Goal: Task Accomplishment & Management: Manage account settings

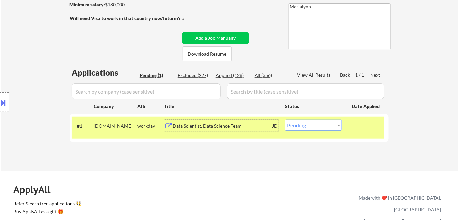
scroll to position [106, 0]
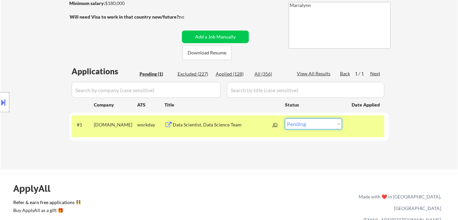
click at [328, 124] on select "Choose an option... Pending Applied Excluded (Questions) Excluded (Expired) Exc…" at bounding box center [313, 123] width 57 height 11
click at [285, 118] on select "Choose an option... Pending Applied Excluded (Questions) Excluded (Expired) Exc…" at bounding box center [313, 123] width 57 height 11
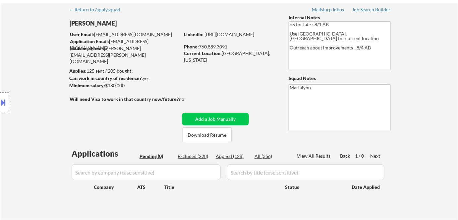
scroll to position [24, 0]
click at [231, 157] on div "Applied (128)" at bounding box center [232, 155] width 33 height 7
select select ""applied""
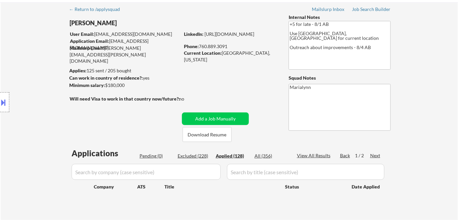
select select ""applied""
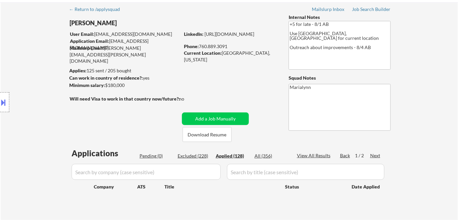
select select ""applied""
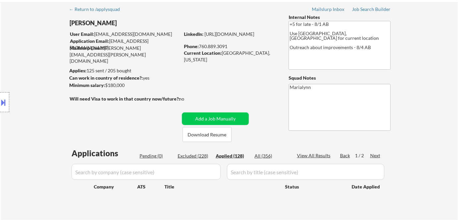
select select ""applied""
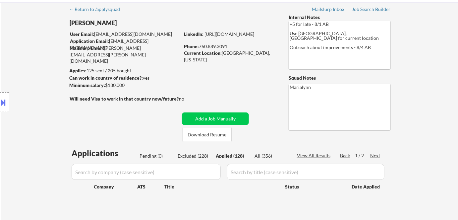
select select ""applied""
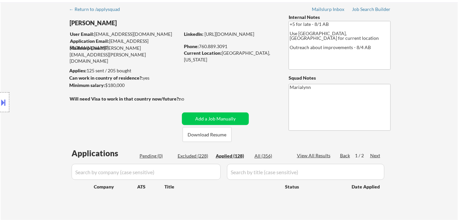
select select ""applied""
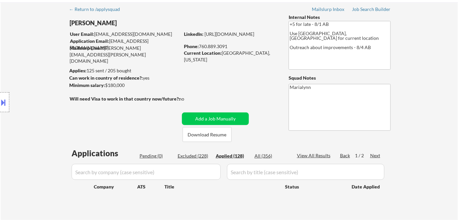
select select ""applied""
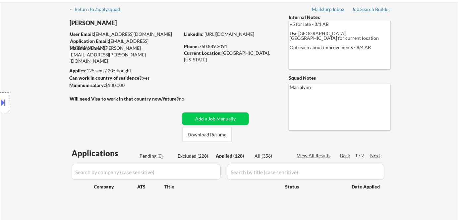
select select ""applied""
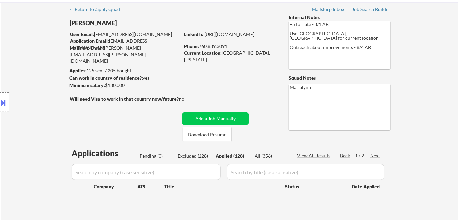
select select ""applied""
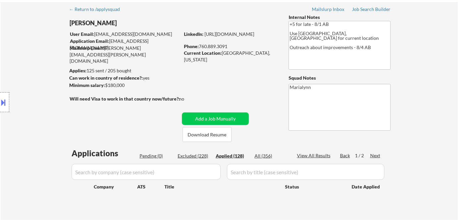
select select ""applied""
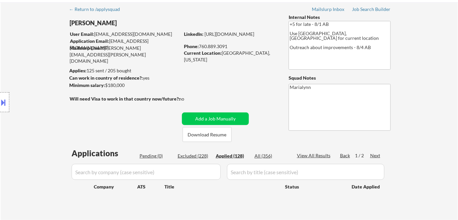
select select ""applied""
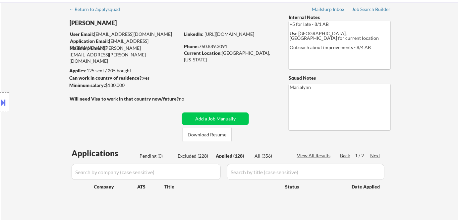
select select ""applied""
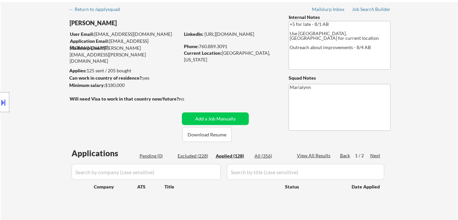
select select ""applied""
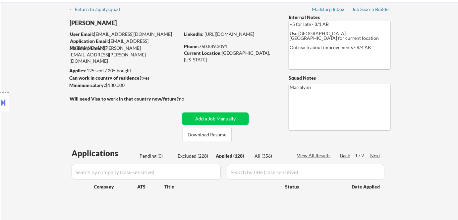
select select ""applied""
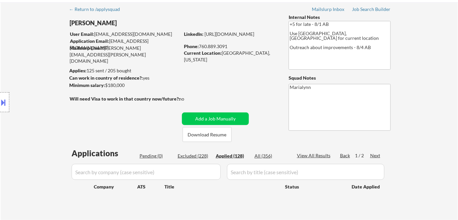
select select ""applied""
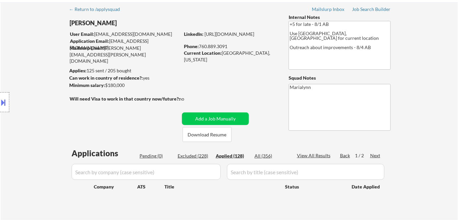
select select ""applied""
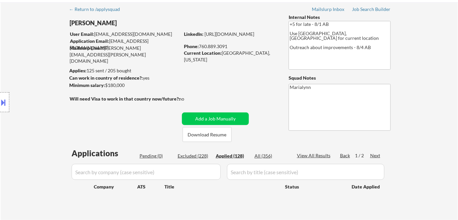
select select ""applied""
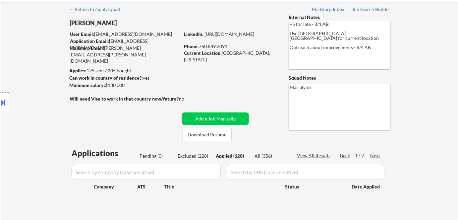
select select ""applied""
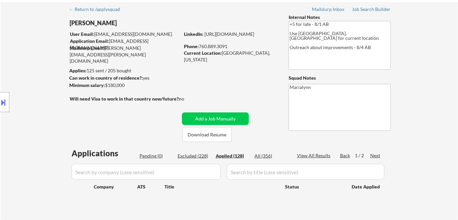
select select ""applied""
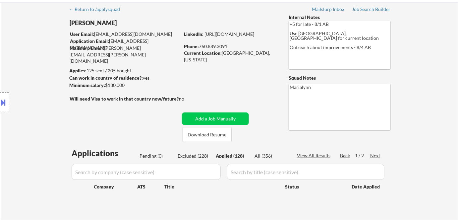
select select ""applied""
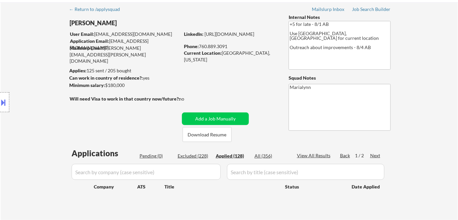
select select ""applied""
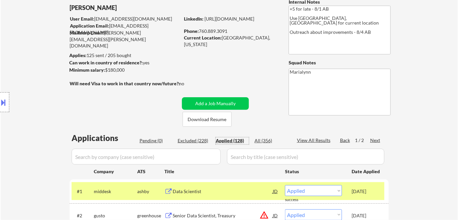
scroll to position [30, 0]
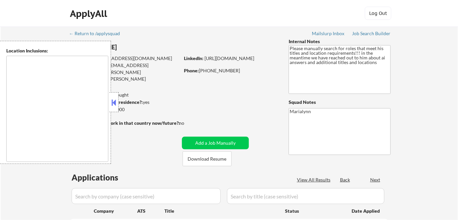
type textarea "Seattle, WA Mercer Island, WA Shoreline, WA Tukwila, WA Burien, WA SeaTac, WA W…"
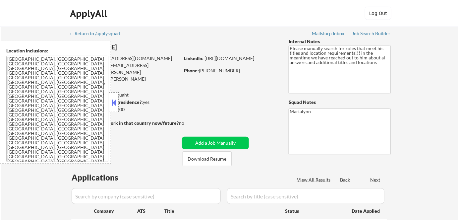
select select ""pending""
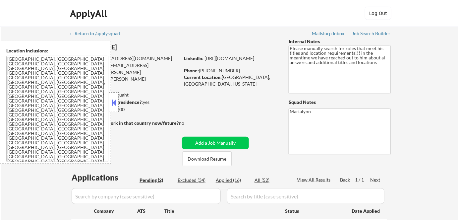
click at [119, 97] on div "Applies: 15 sent / 200 bought" at bounding box center [124, 94] width 110 height 7
click at [115, 99] on button at bounding box center [113, 102] width 7 height 10
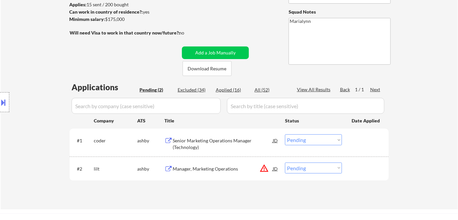
scroll to position [90, 0]
click at [205, 72] on button "Download Resume" at bounding box center [207, 68] width 49 height 15
click at [205, 138] on div "Senior Marketing Operations Manager (Technology)" at bounding box center [223, 143] width 100 height 13
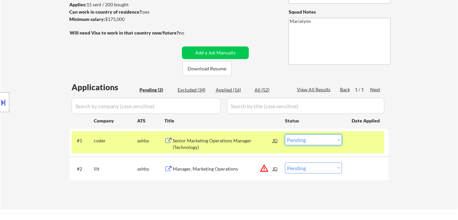
click at [323, 138] on select "Choose an option... Pending Applied Excluded (Questions) Excluded (Expired) Exc…" at bounding box center [313, 139] width 57 height 11
click at [285, 134] on select "Choose an option... Pending Applied Excluded (Questions) Excluded (Expired) Exc…" at bounding box center [313, 139] width 57 height 11
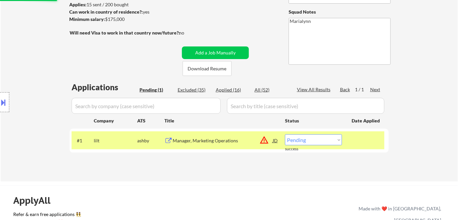
click at [194, 131] on div "#1 lilt ashby Manager, Marketing Operations JD warning_amber Choose an option..…" at bounding box center [228, 140] width 313 height 18
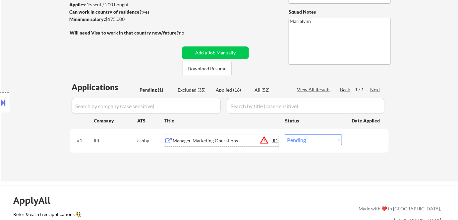
click at [196, 135] on div "Manager, Marketing Operations" at bounding box center [223, 140] width 100 height 12
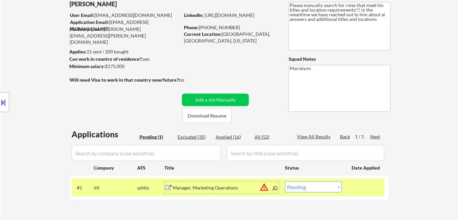
scroll to position [43, 0]
click at [293, 187] on select "Choose an option... Pending Applied Excluded (Questions) Excluded (Expired) Exc…" at bounding box center [313, 186] width 57 height 11
click at [285, 181] on select "Choose an option... Pending Applied Excluded (Questions) Excluded (Expired) Exc…" at bounding box center [313, 186] width 57 height 11
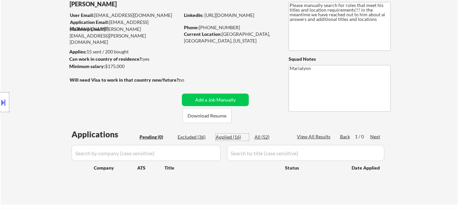
click at [231, 138] on div "Applied (16)" at bounding box center [232, 137] width 33 height 7
select select ""applied""
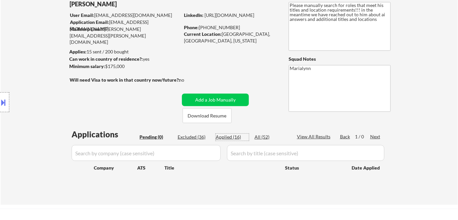
select select ""applied""
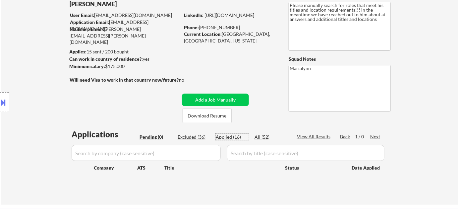
select select ""applied""
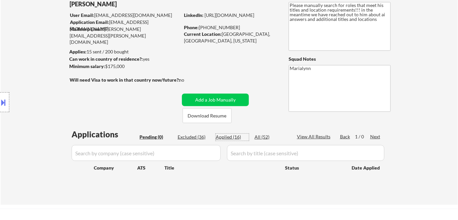
select select ""applied""
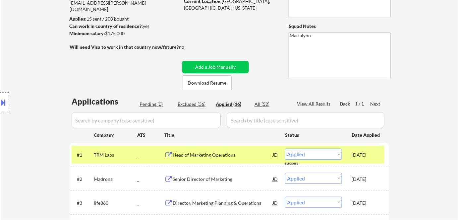
scroll to position [74, 0]
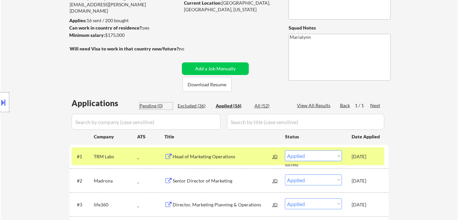
click at [149, 104] on div "Pending (0)" at bounding box center [155, 105] width 33 height 7
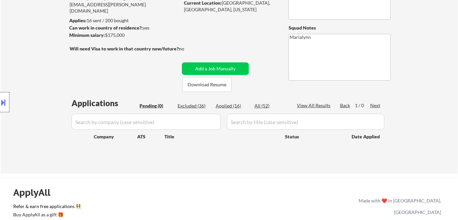
click at [0, 96] on div at bounding box center [4, 102] width 9 height 20
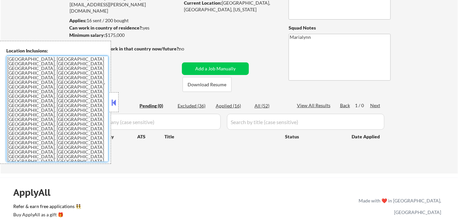
drag, startPoint x: 73, startPoint y: 59, endPoint x: 80, endPoint y: 58, distance: 7.1
click at [80, 58] on textarea "Seattle, WA Mercer Island, WA Shoreline, WA Tukwila, WA Burien, WA SeaTac, WA W…" at bounding box center [57, 109] width 102 height 106
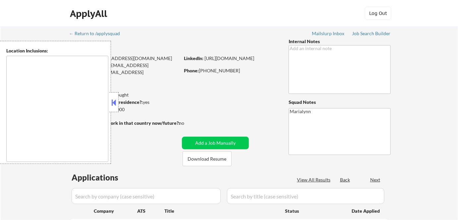
type textarea "Dublin, CA Pleasanton, CA San Ramon, CA Livermore, CA Danville, CA Castro Valle…"
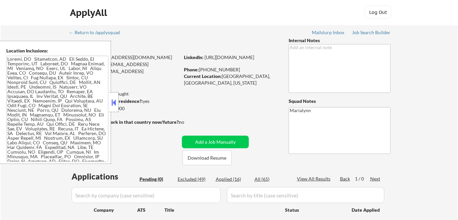
scroll to position [1, 0]
click at [113, 107] on div at bounding box center [113, 102] width 9 height 20
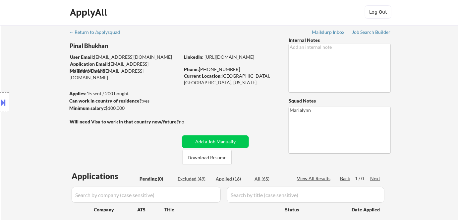
click at [113, 107] on div "Location Inclusions:" at bounding box center [59, 102] width 119 height 123
click at [112, 106] on div "Location Inclusions:" at bounding box center [59, 102] width 119 height 123
click at [227, 181] on div "Applied (16)" at bounding box center [232, 178] width 33 height 7
select select ""applied""
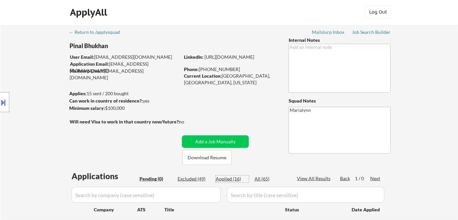
select select ""applied""
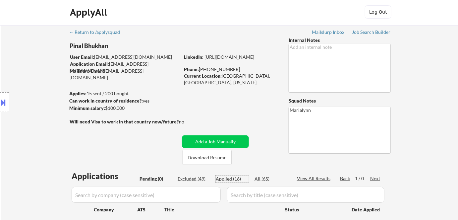
select select ""applied""
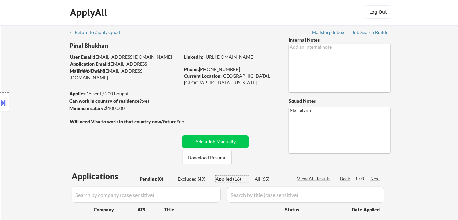
select select ""applied""
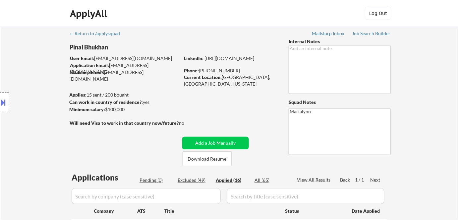
scroll to position [0, 0]
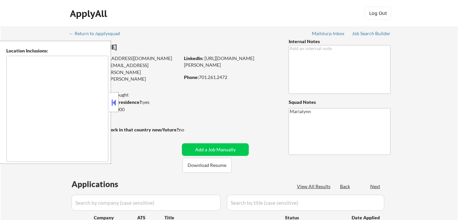
type textarea "Fargo, ND Moorhead, [GEOGRAPHIC_DATA] [GEOGRAPHIC_DATA], [GEOGRAPHIC_DATA] [GEO…"
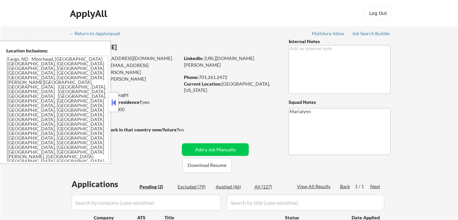
select select ""pending""
click at [114, 98] on button at bounding box center [113, 102] width 7 height 10
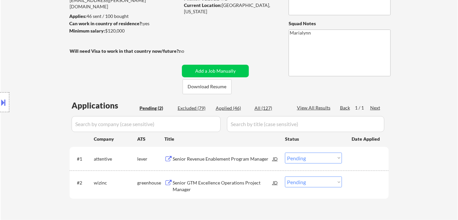
scroll to position [150, 0]
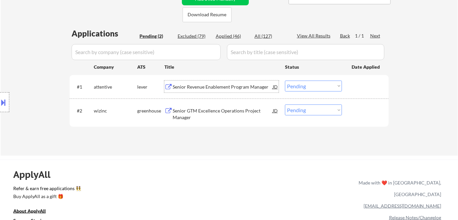
click at [202, 86] on div "Senior Revenue Enablement Program Manager" at bounding box center [223, 86] width 100 height 7
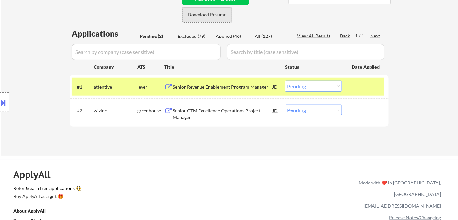
click at [218, 20] on button "Download Resume" at bounding box center [207, 14] width 49 height 15
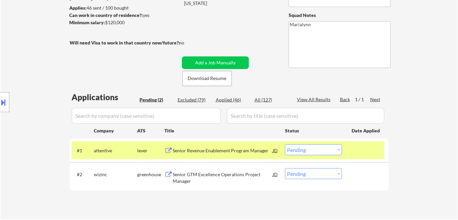
scroll to position [90, 0]
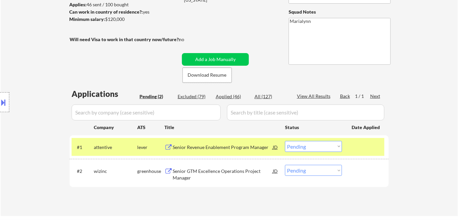
click at [309, 149] on select "Choose an option... Pending Applied Excluded (Questions) Excluded (Expired) Exc…" at bounding box center [313, 146] width 57 height 11
click at [285, 141] on select "Choose an option... Pending Applied Excluded (Questions) Excluded (Expired) Exc…" at bounding box center [313, 146] width 57 height 11
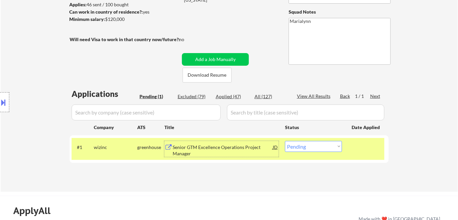
click at [189, 147] on div "Senior GTM Excellence Operations Project Manager" at bounding box center [223, 150] width 100 height 13
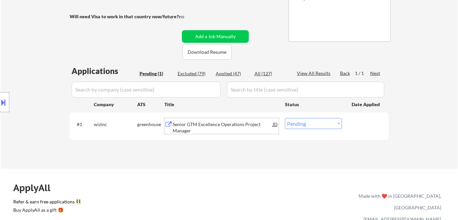
scroll to position [120, 0]
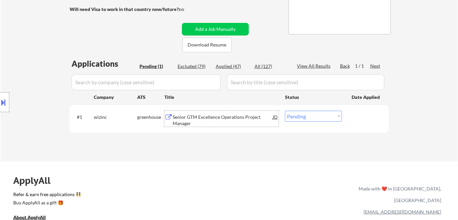
click at [313, 115] on select "Choose an option... Pending Applied Excluded (Questions) Excluded (Expired) Exc…" at bounding box center [313, 116] width 57 height 11
select select ""applied""
click at [285, 111] on select "Choose an option... Pending Applied Excluded (Questions) Excluded (Expired) Exc…" at bounding box center [313, 116] width 57 height 11
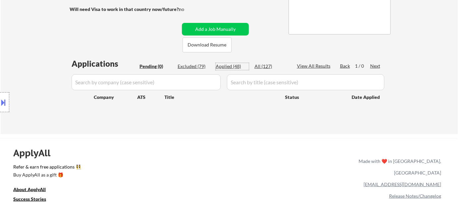
click at [239, 67] on div "Applied (48)" at bounding box center [232, 66] width 33 height 7
click at [235, 65] on div "Applied (48)" at bounding box center [232, 66] width 33 height 7
click at [254, 65] on div "All (127)" at bounding box center [270, 66] width 33 height 7
click at [259, 65] on div "All (127)" at bounding box center [270, 66] width 33 height 7
select select ""applied""
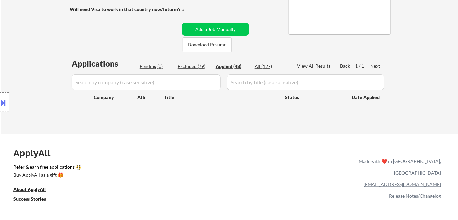
select select ""applied""
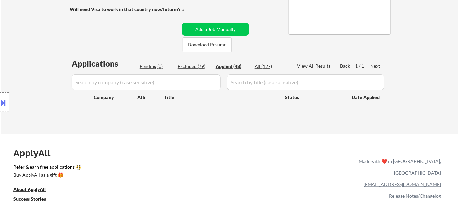
select select ""applied""
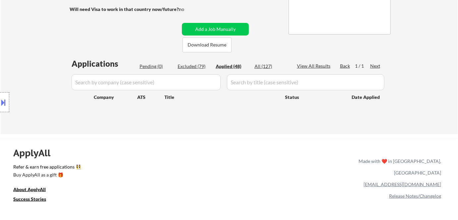
select select ""applied""
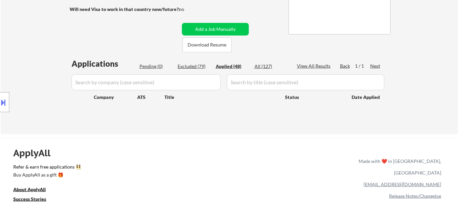
select select ""applied""
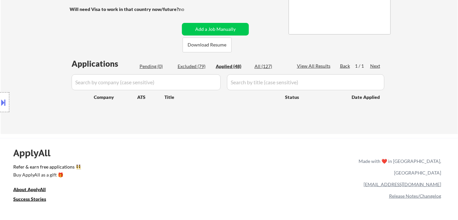
select select ""applied""
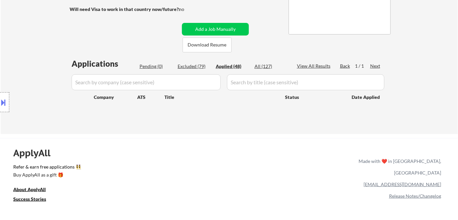
select select ""applied""
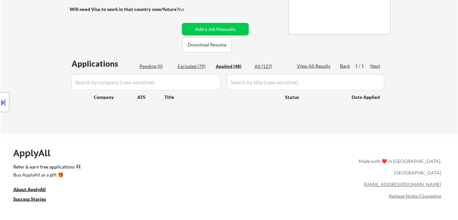
select select ""applied""
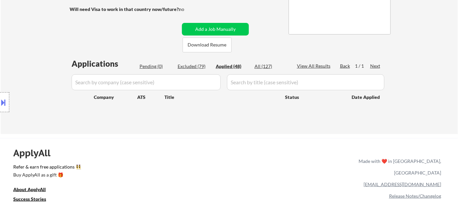
select select ""applied""
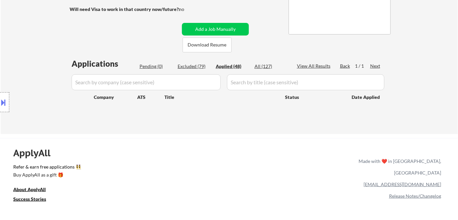
select select ""applied""
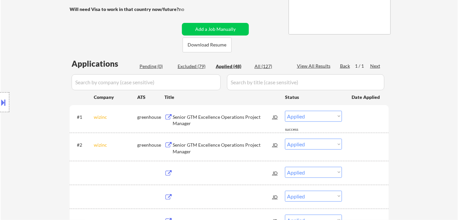
click at [226, 65] on div "Applied (48)" at bounding box center [232, 66] width 33 height 7
select select ""applied""
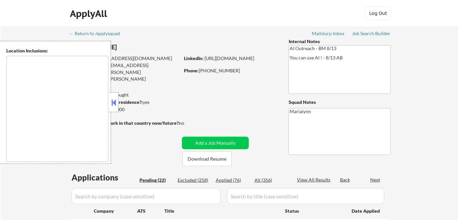
select select ""pending""
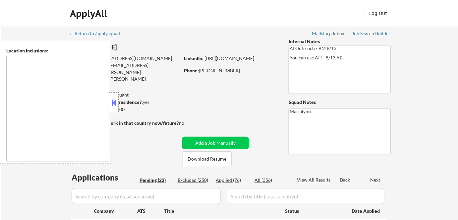
select select ""pending""
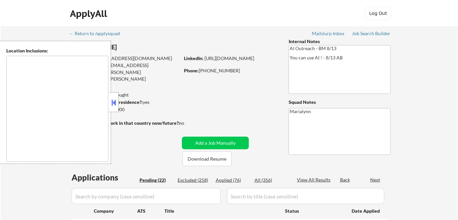
select select ""pending""
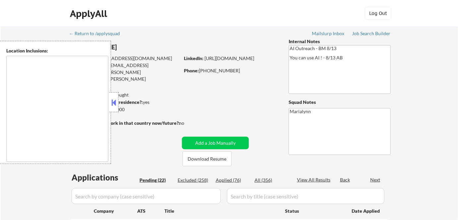
select select ""pending""
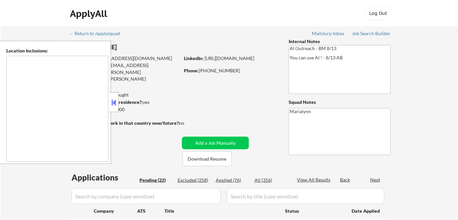
select select ""pending""
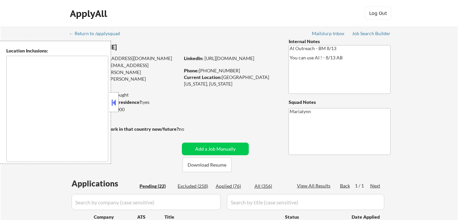
click at [114, 100] on button at bounding box center [113, 102] width 7 height 10
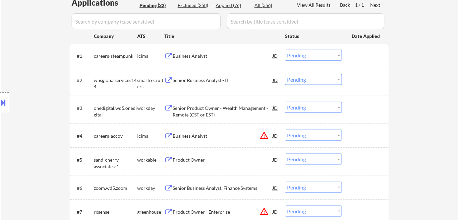
scroll to position [60, 0]
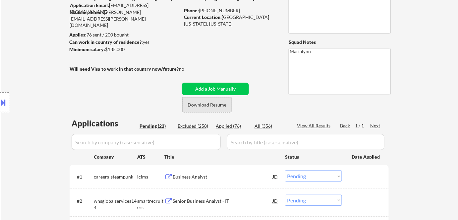
click at [203, 106] on button "Download Resume" at bounding box center [207, 104] width 49 height 15
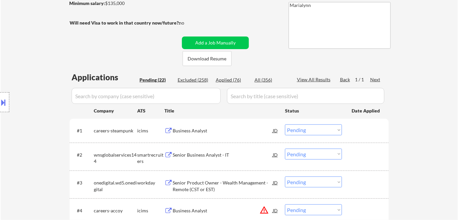
scroll to position [150, 0]
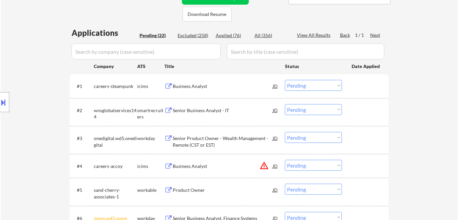
click at [181, 90] on div "Business Analyst" at bounding box center [223, 86] width 100 height 12
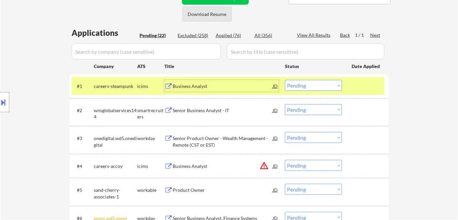
click at [209, 16] on button "Download Resume" at bounding box center [207, 14] width 49 height 15
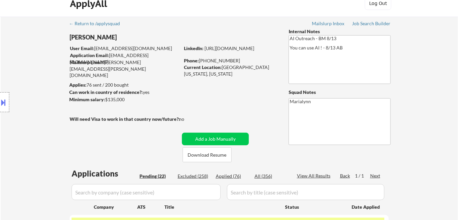
scroll to position [0, 0]
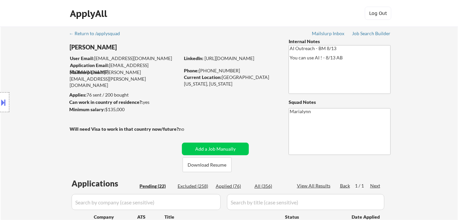
click at [84, 47] on div "Location Inclusions:" at bounding box center [59, 102] width 119 height 123
click at [97, 48] on div "Location Inclusions:" at bounding box center [59, 102] width 119 height 123
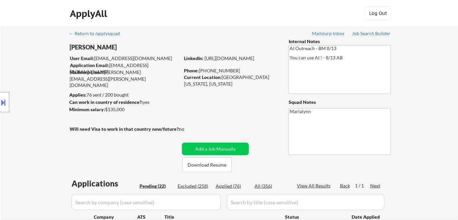
click at [97, 48] on div "Location Inclusions:" at bounding box center [59, 102] width 119 height 123
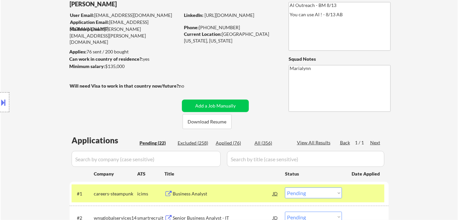
scroll to position [90, 0]
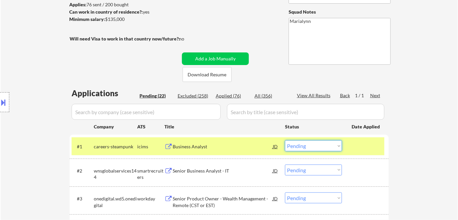
click at [309, 147] on select "Choose an option... Pending Applied Excluded (Questions) Excluded (Expired) Exc…" at bounding box center [313, 145] width 57 height 11
click at [285, 140] on select "Choose an option... Pending Applied Excluded (Questions) Excluded (Expired) Exc…" at bounding box center [313, 145] width 57 height 11
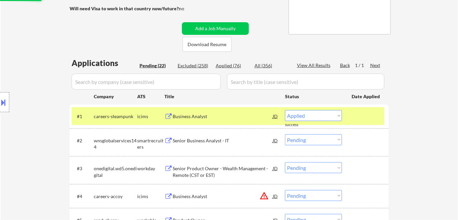
select select ""pending""
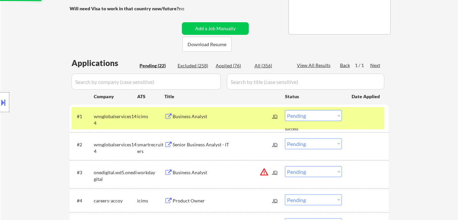
scroll to position [211, 0]
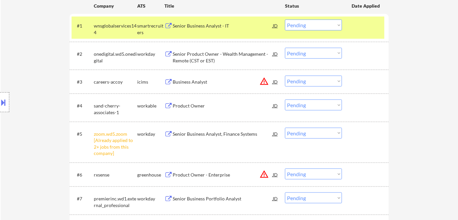
click at [309, 136] on select "Choose an option... Pending Applied Excluded (Questions) Excluded (Expired) Exc…" at bounding box center [313, 133] width 57 height 11
click at [403, 147] on div "← Return to /applysquad Mailslurp Inbox Job Search Builder [PERSON_NAME] User E…" at bounding box center [229, 214] width 457 height 796
click at [306, 135] on select "Choose an option... Pending Applied Excluded (Questions) Excluded (Expired) Exc…" at bounding box center [313, 133] width 57 height 11
click at [285, 128] on select "Choose an option... Pending Applied Excluded (Questions) Excluded (Expired) Exc…" at bounding box center [313, 133] width 57 height 11
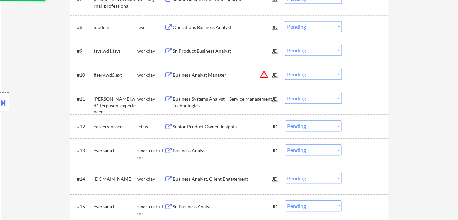
select select ""pending""
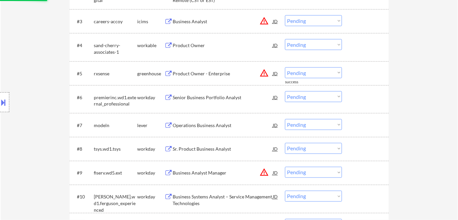
scroll to position [120, 0]
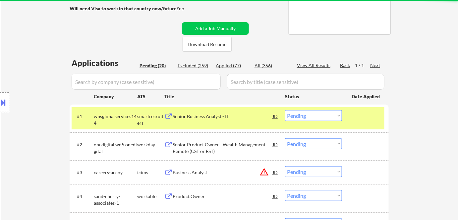
click at [205, 117] on div "Senior Business Analyst - IT" at bounding box center [223, 116] width 100 height 7
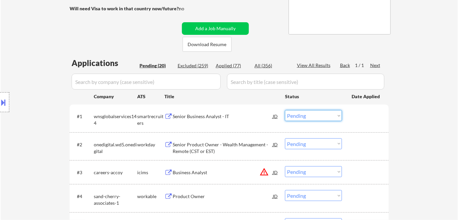
click at [299, 115] on select "Choose an option... Pending Applied Excluded (Questions) Excluded (Expired) Exc…" at bounding box center [313, 115] width 57 height 11
drag, startPoint x: 317, startPoint y: 114, endPoint x: 319, endPoint y: 120, distance: 6.4
click at [317, 115] on select "Choose an option... Pending Applied Excluded (Questions) Excluded (Expired) Exc…" at bounding box center [313, 115] width 57 height 11
click at [285, 110] on select "Choose an option... Pending Applied Excluded (Questions) Excluded (Expired) Exc…" at bounding box center [313, 115] width 57 height 11
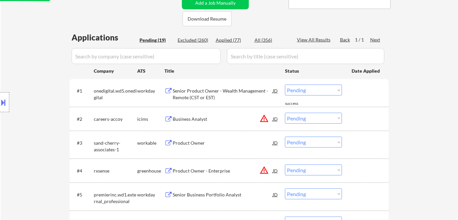
scroll to position [181, 0]
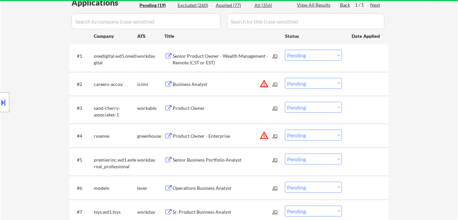
click at [198, 58] on div "Senior Product Owner - Wealth Management - Remote (CST or EST)" at bounding box center [223, 59] width 100 height 13
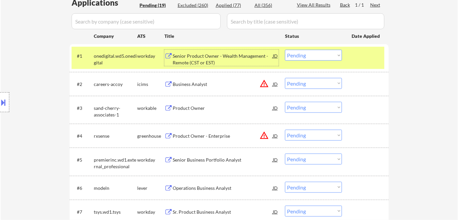
click at [313, 58] on select "Choose an option... Pending Applied Excluded (Questions) Excluded (Expired) Exc…" at bounding box center [313, 55] width 57 height 11
click at [285, 50] on select "Choose an option... Pending Applied Excluded (Questions) Excluded (Expired) Exc…" at bounding box center [313, 55] width 57 height 11
select select ""pending""
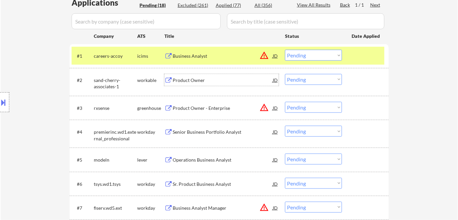
click at [183, 80] on div "Product Owner" at bounding box center [223, 80] width 100 height 7
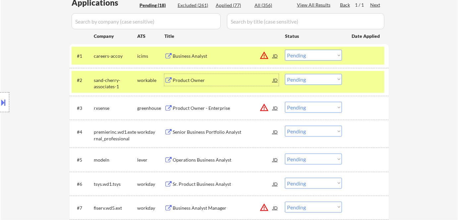
drag, startPoint x: 145, startPoint y: 57, endPoint x: 153, endPoint y: 61, distance: 9.0
click at [144, 57] on div "icims" at bounding box center [150, 56] width 27 height 7
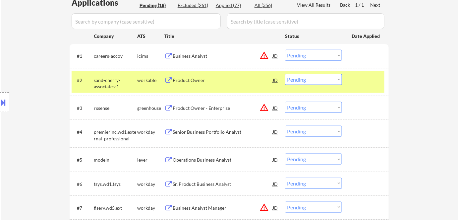
drag, startPoint x: 312, startPoint y: 79, endPoint x: 313, endPoint y: 84, distance: 5.1
click at [312, 79] on select "Choose an option... Pending Applied Excluded (Questions) Excluded (Expired) Exc…" at bounding box center [313, 79] width 57 height 11
click at [285, 74] on select "Choose an option... Pending Applied Excluded (Questions) Excluded (Expired) Exc…" at bounding box center [313, 79] width 57 height 11
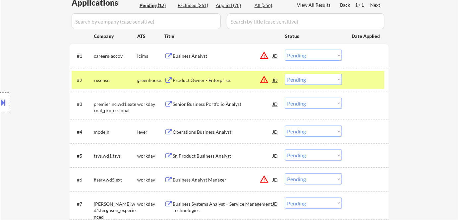
click at [199, 78] on div "Product Owner - Enterprise" at bounding box center [223, 80] width 100 height 7
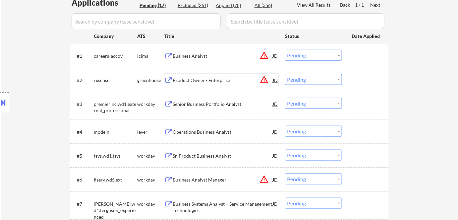
drag, startPoint x: 308, startPoint y: 77, endPoint x: 311, endPoint y: 84, distance: 7.4
click at [308, 78] on select "Choose an option... Pending Applied Excluded (Questions) Excluded (Expired) Exc…" at bounding box center [313, 79] width 57 height 11
click at [285, 74] on select "Choose an option... Pending Applied Excluded (Questions) Excluded (Expired) Exc…" at bounding box center [313, 79] width 57 height 11
select select ""pending""
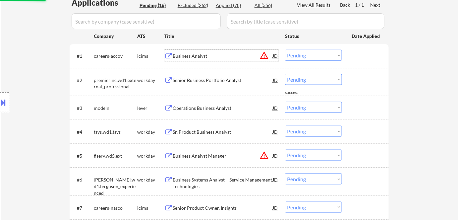
click at [187, 54] on div "Business Analyst" at bounding box center [223, 56] width 100 height 7
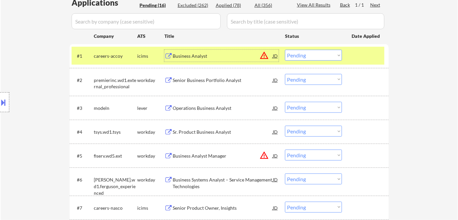
click at [199, 78] on div "Senior Business Portfolio Analyst" at bounding box center [223, 80] width 100 height 7
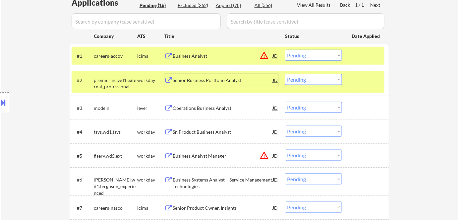
click at [302, 52] on select "Choose an option... Pending Applied Excluded (Questions) Excluded (Expired) Exc…" at bounding box center [313, 55] width 57 height 11
click at [285, 50] on select "Choose an option... Pending Applied Excluded (Questions) Excluded (Expired) Exc…" at bounding box center [313, 55] width 57 height 11
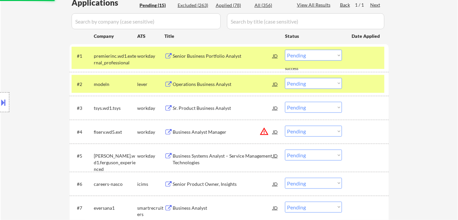
click at [147, 83] on div "lever" at bounding box center [150, 84] width 27 height 7
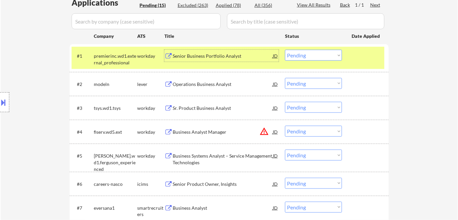
click at [196, 55] on div "Senior Business Portfolio Analyst" at bounding box center [223, 56] width 100 height 7
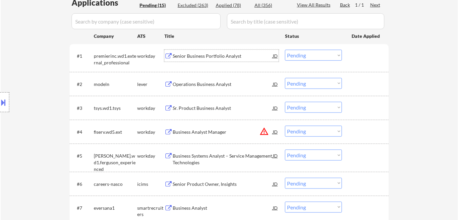
click at [192, 56] on div "Senior Business Portfolio Analyst" at bounding box center [223, 56] width 100 height 7
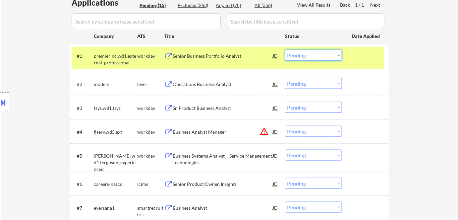
click at [304, 55] on select "Choose an option... Pending Applied Excluded (Questions) Excluded (Expired) Exc…" at bounding box center [313, 55] width 57 height 11
click at [285, 50] on select "Choose an option... Pending Applied Excluded (Questions) Excluded (Expired) Exc…" at bounding box center [313, 55] width 57 height 11
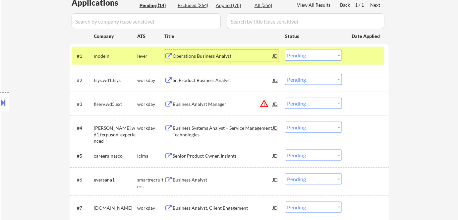
click at [200, 56] on div "Operations Business Analyst" at bounding box center [223, 56] width 100 height 7
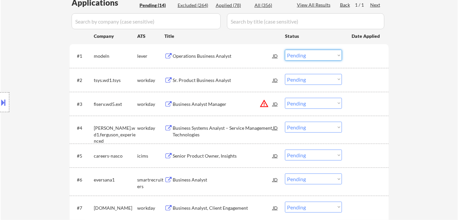
drag, startPoint x: 302, startPoint y: 56, endPoint x: 303, endPoint y: 60, distance: 4.5
click at [303, 57] on select "Choose an option... Pending Applied Excluded (Questions) Excluded (Expired) Exc…" at bounding box center [313, 55] width 57 height 11
click at [311, 55] on select "Choose an option... Pending Applied Excluded (Questions) Excluded (Expired) Exc…" at bounding box center [313, 55] width 57 height 11
click at [285, 50] on select "Choose an option... Pending Applied Excluded (Questions) Excluded (Expired) Exc…" at bounding box center [313, 55] width 57 height 11
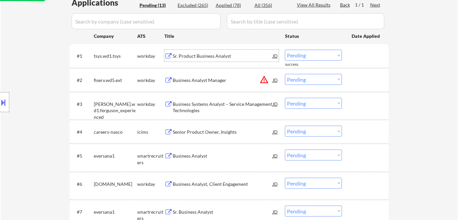
click at [193, 50] on div "Sr. Product Business Analyst" at bounding box center [223, 56] width 100 height 12
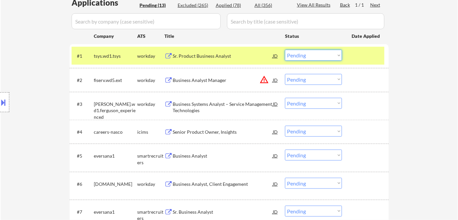
drag, startPoint x: 326, startPoint y: 56, endPoint x: 327, endPoint y: 60, distance: 4.7
click at [326, 57] on select "Choose an option... Pending Applied Excluded (Questions) Excluded (Expired) Exc…" at bounding box center [313, 55] width 57 height 11
click at [285, 50] on select "Choose an option... Pending Applied Excluded (Questions) Excluded (Expired) Exc…" at bounding box center [313, 55] width 57 height 11
select select ""pending""
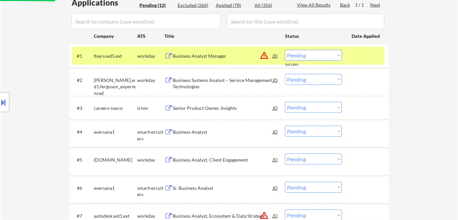
click at [205, 54] on div "Business Analyst Manager" at bounding box center [223, 56] width 100 height 7
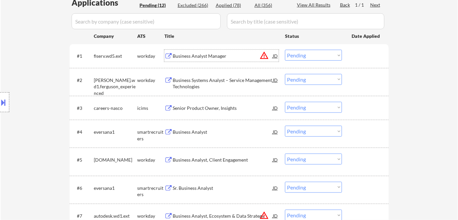
click at [201, 80] on div "Business Systems Analyst – Service Management Technologies" at bounding box center [223, 83] width 100 height 13
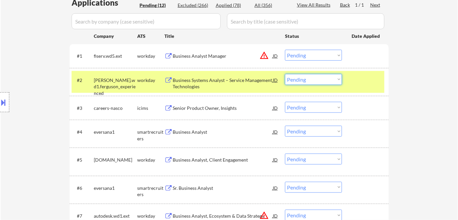
click at [302, 80] on select "Choose an option... Pending Applied Excluded (Questions) Excluded (Expired) Exc…" at bounding box center [313, 79] width 57 height 11
click at [285, 74] on select "Choose an option... Pending Applied Excluded (Questions) Excluded (Expired) Exc…" at bounding box center [313, 79] width 57 height 11
select select ""pending""
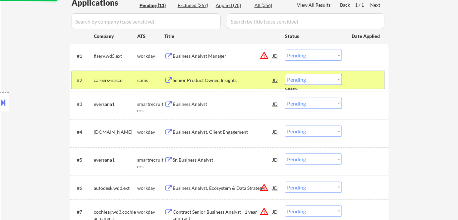
click at [129, 81] on div "careers-nasco" at bounding box center [115, 80] width 43 height 7
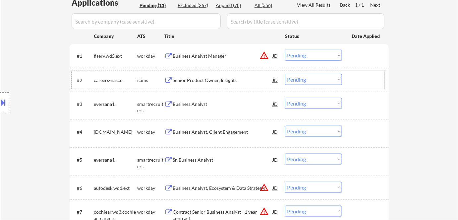
click at [318, 76] on select "Choose an option... Pending Applied Excluded (Questions) Excluded (Expired) Exc…" at bounding box center [313, 79] width 57 height 11
click at [307, 55] on select "Choose an option... Pending Applied Excluded (Questions) Excluded (Expired) Exc…" at bounding box center [313, 55] width 57 height 11
click at [285, 50] on select "Choose an option... Pending Applied Excluded (Questions) Excluded (Expired) Exc…" at bounding box center [313, 55] width 57 height 11
click at [185, 78] on div "Senior Product Owner, Insights" at bounding box center [223, 80] width 100 height 7
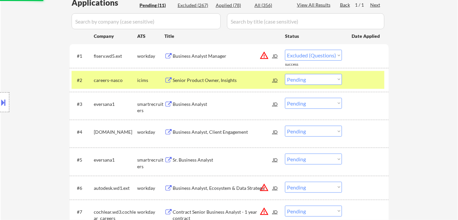
select select ""pending""
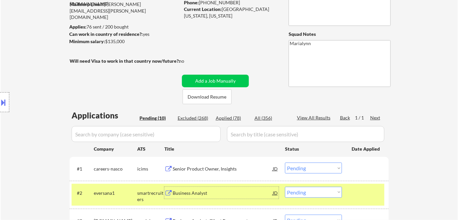
scroll to position [30, 0]
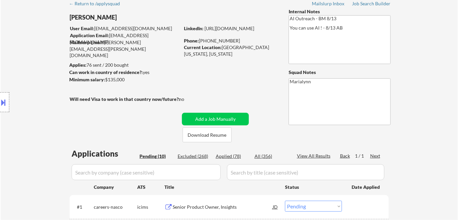
drag, startPoint x: 202, startPoint y: 39, endPoint x: 209, endPoint y: 38, distance: 7.3
click at [234, 40] on div "Phone: [PHONE_NUMBER]" at bounding box center [231, 40] width 94 height 7
click at [206, 38] on div "Phone: [PHONE_NUMBER]" at bounding box center [231, 40] width 94 height 7
drag, startPoint x: 201, startPoint y: 40, endPoint x: 233, endPoint y: 41, distance: 31.9
click at [233, 41] on div "Phone: [PHONE_NUMBER]" at bounding box center [231, 40] width 94 height 7
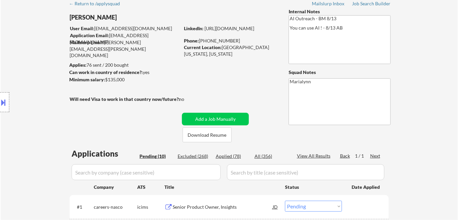
copy div "703) 901-0338"
